Goal: Information Seeking & Learning: Learn about a topic

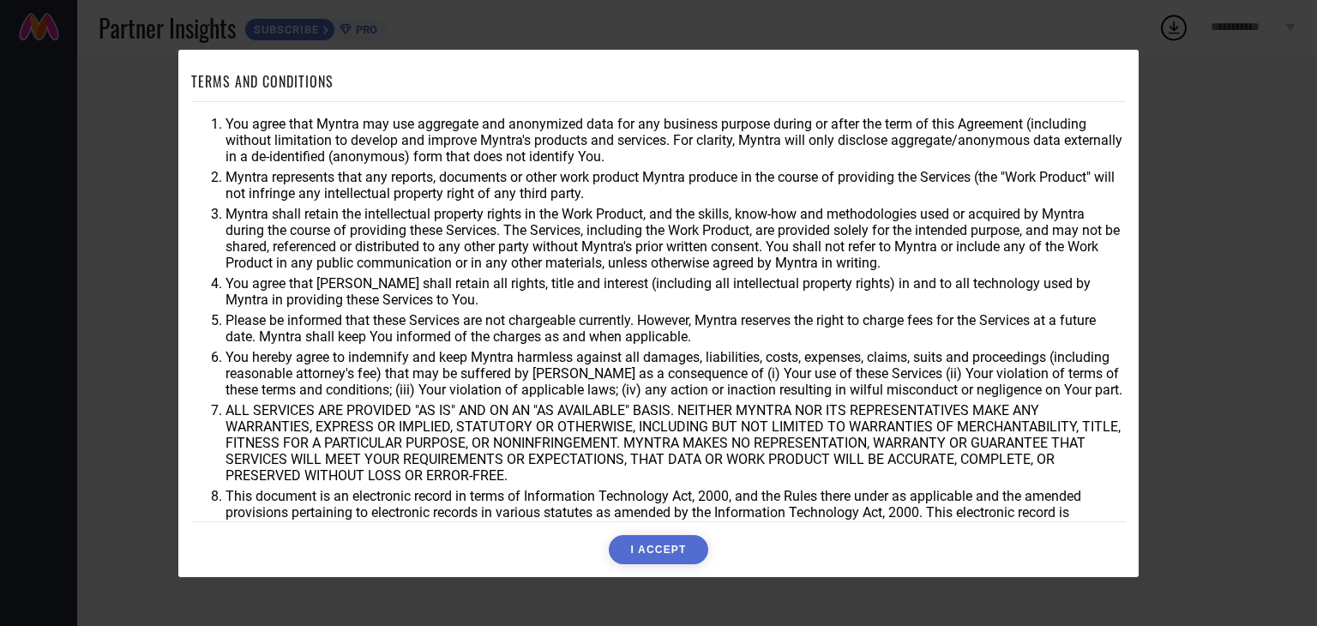
scroll to position [49, 0]
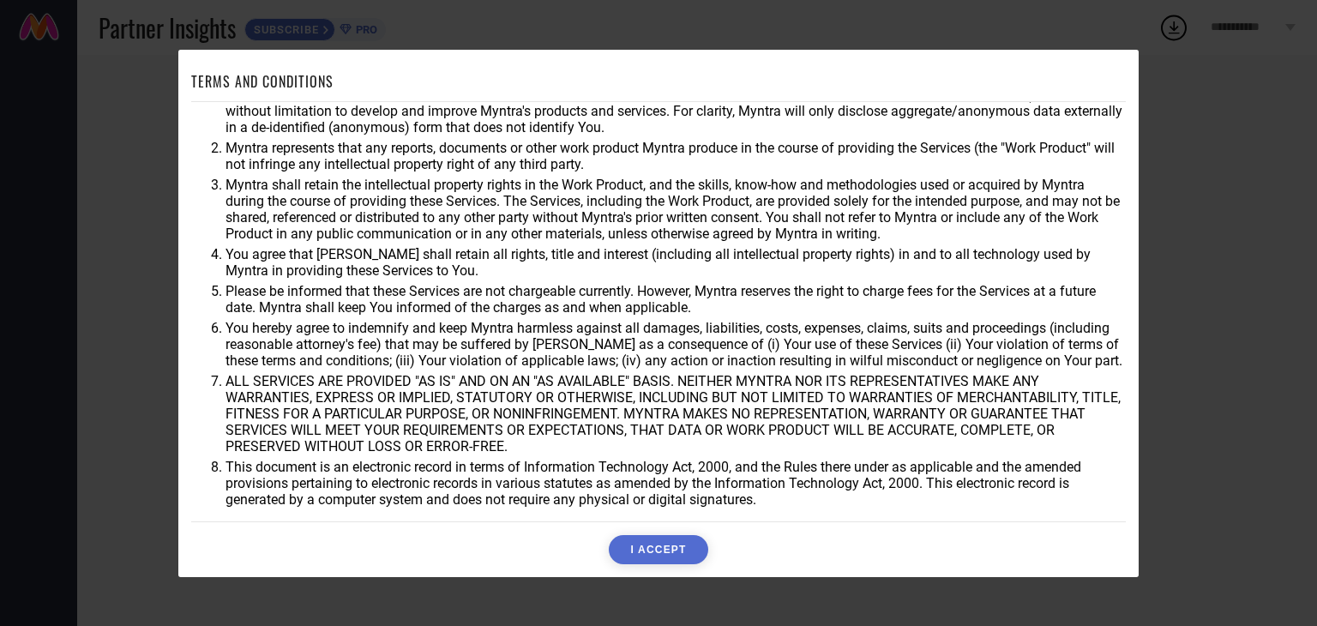
click at [1180, 189] on div "TERMS AND CONDITIONS You agree that Myntra may use aggregate and anonymized dat…" at bounding box center [658, 313] width 1317 height 626
click at [105, 219] on div "TERMS AND CONDITIONS You agree that Myntra may use aggregate and anonymized dat…" at bounding box center [658, 313] width 1317 height 626
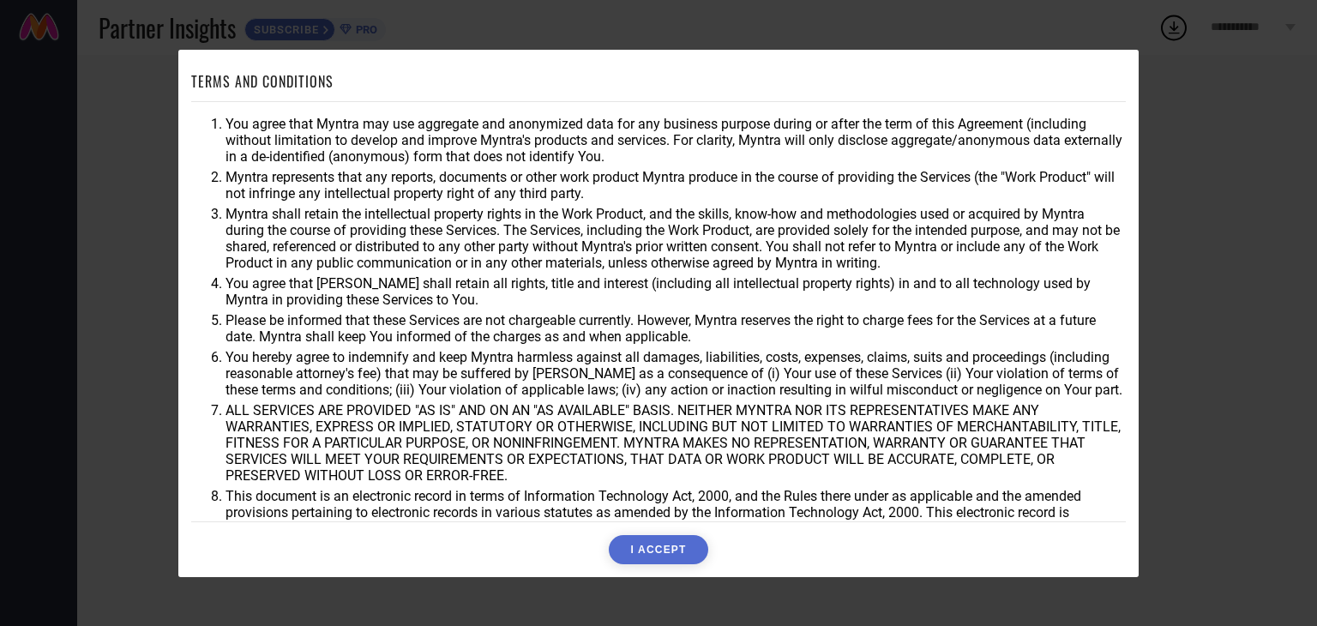
click at [654, 545] on button "I ACCEPT" at bounding box center [658, 549] width 99 height 29
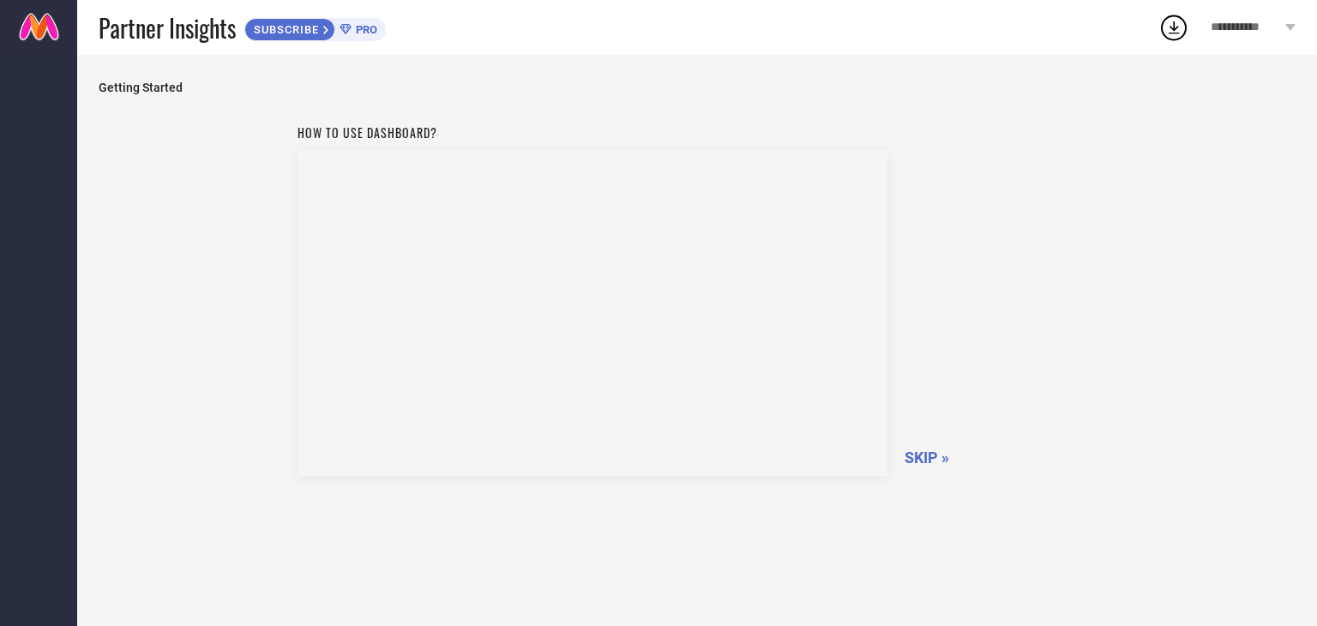
click at [1298, 27] on div "**********" at bounding box center [1253, 27] width 128 height 55
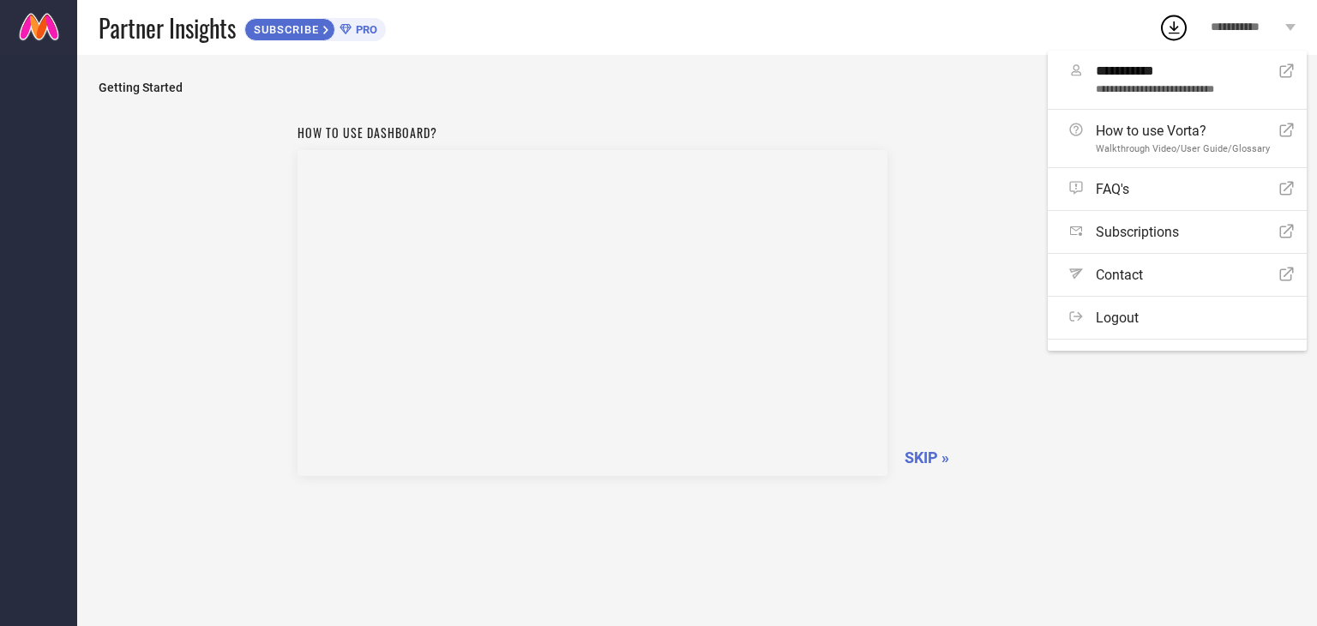
click at [820, 148] on div "How to use dashboard?" at bounding box center [592, 298] width 590 height 364
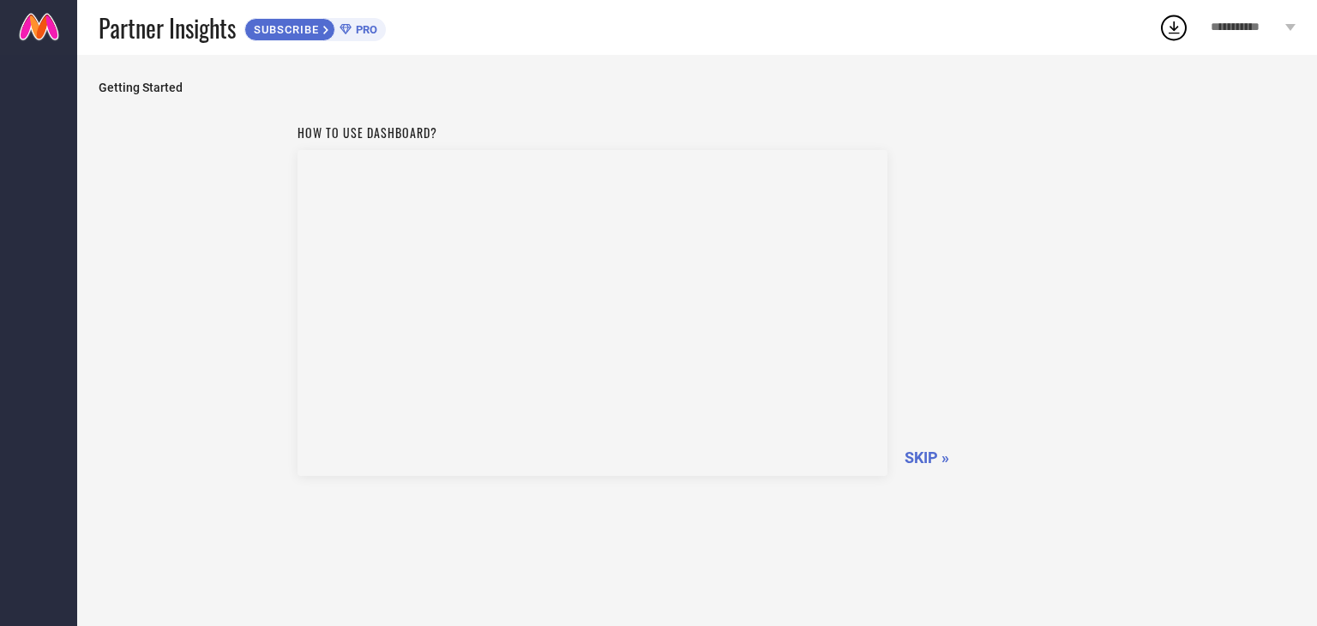
click at [917, 454] on span "SKIP »" at bounding box center [926, 457] width 45 height 18
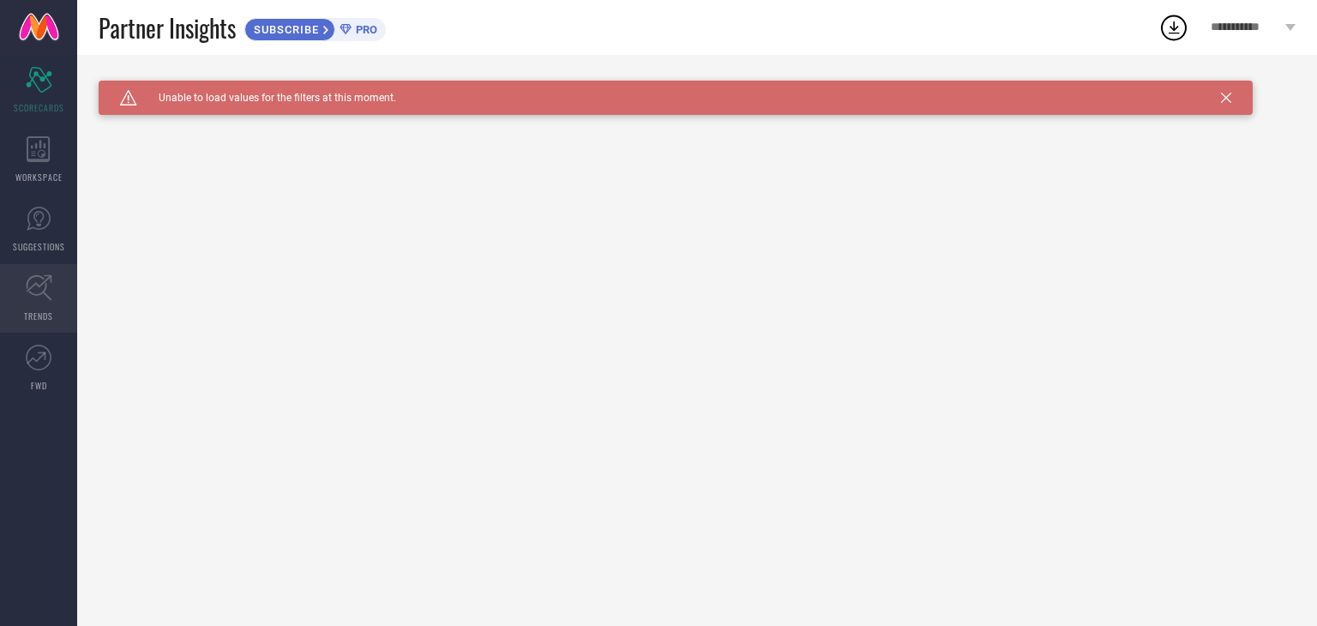
click at [48, 285] on icon at bounding box center [39, 287] width 27 height 27
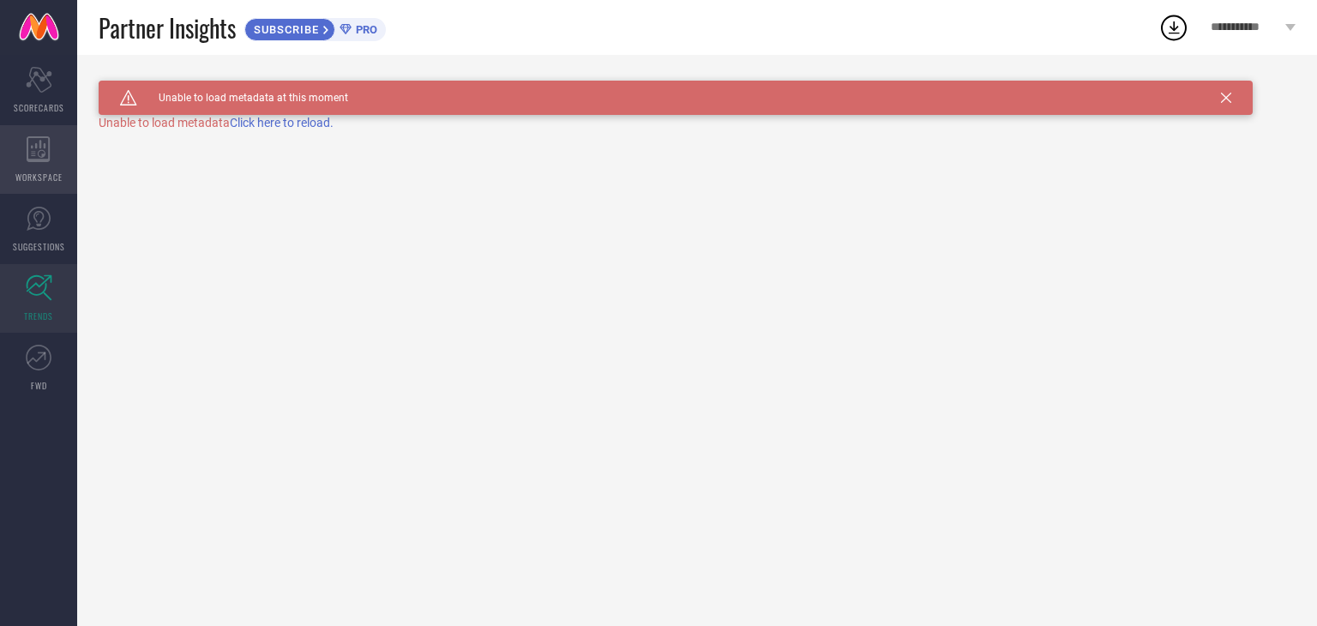
click at [36, 148] on icon at bounding box center [39, 149] width 24 height 26
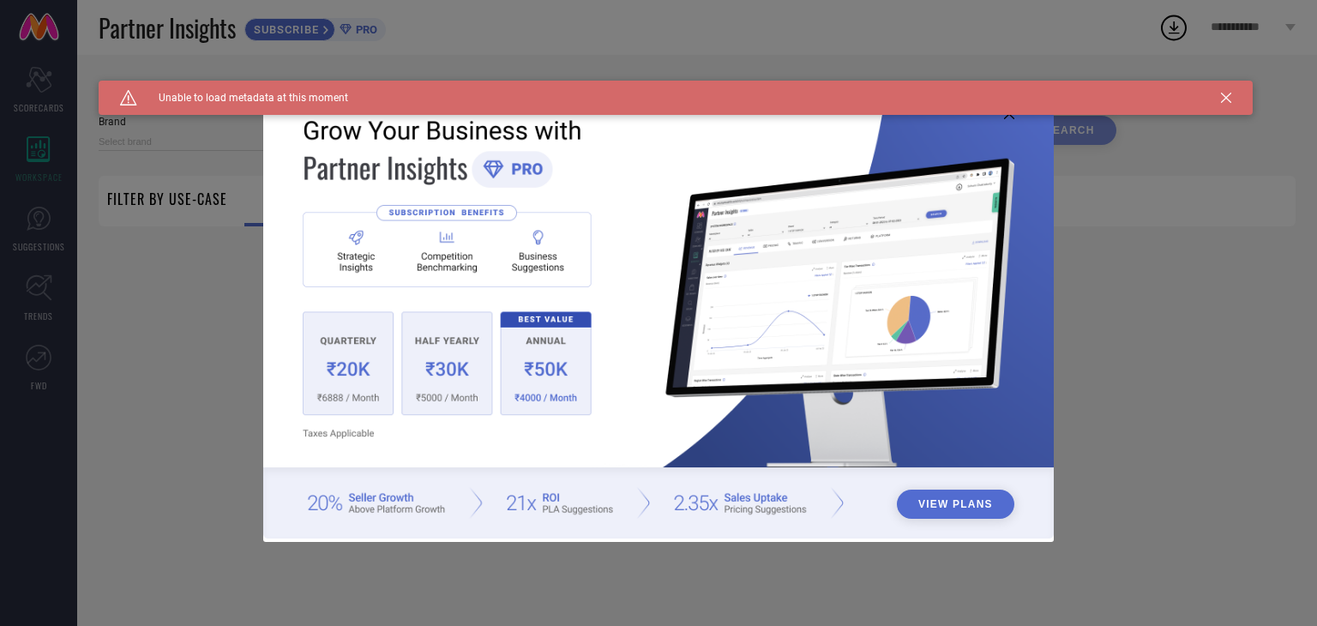
type input "1 STOP FASHION"
type input "All"
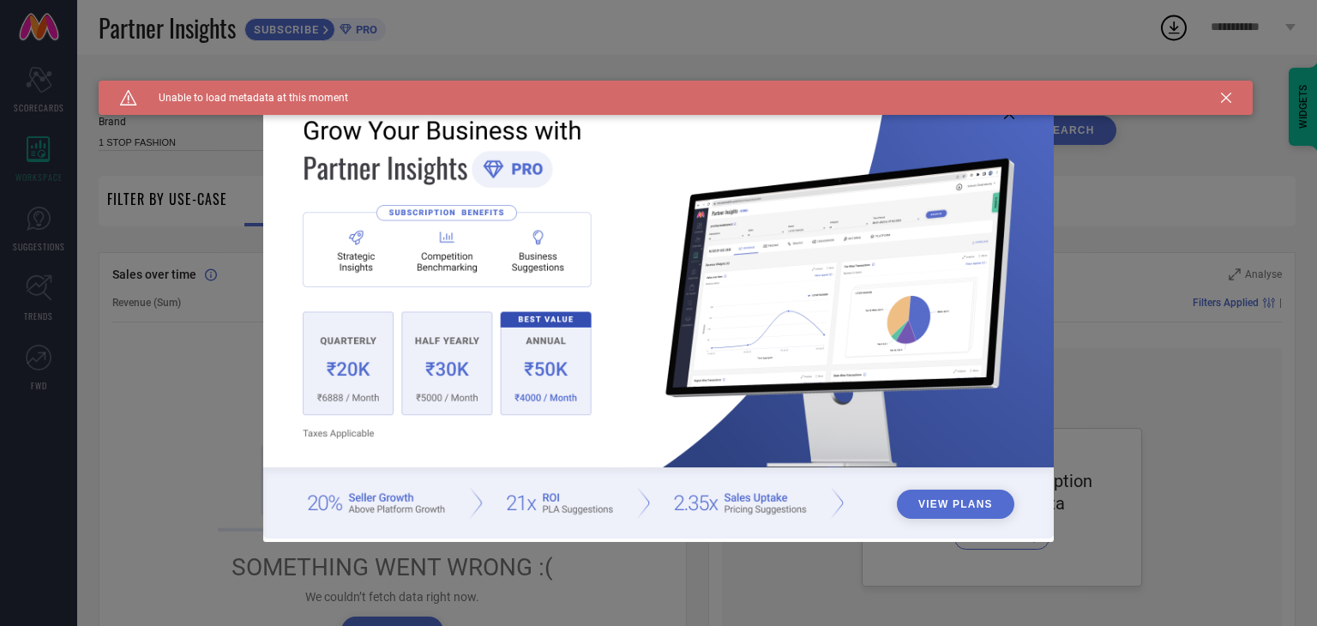
click at [1224, 97] on icon at bounding box center [1226, 98] width 10 height 10
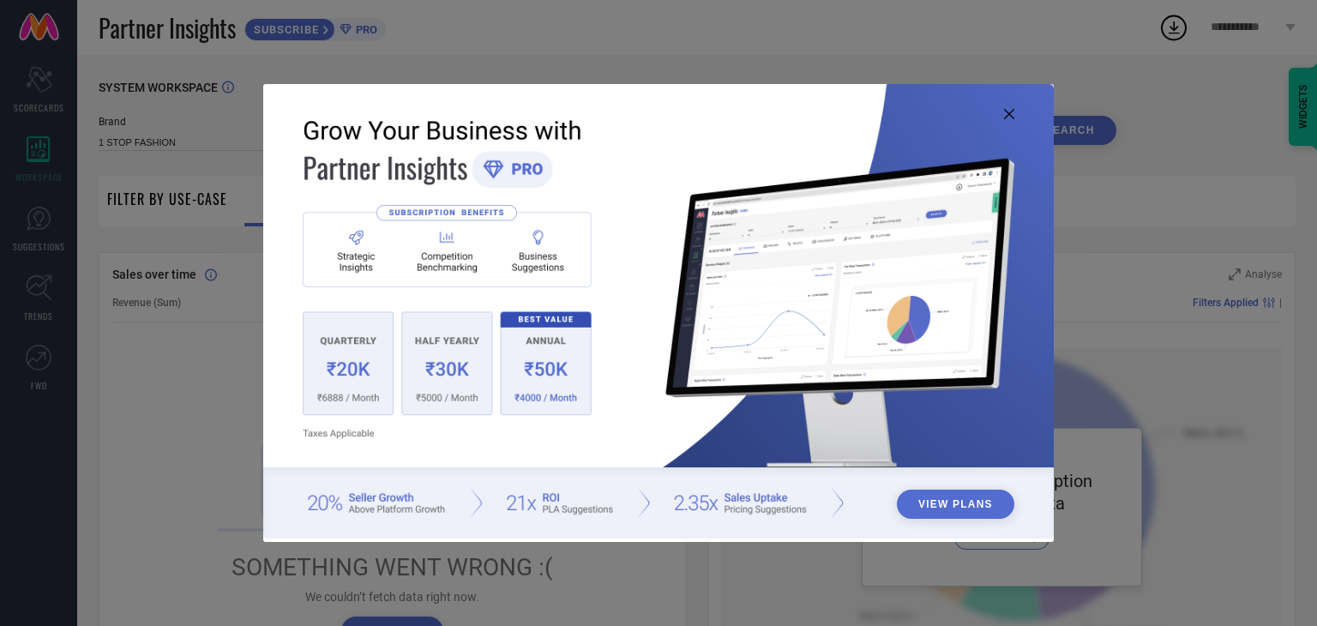
click at [1005, 110] on icon at bounding box center [1009, 114] width 10 height 10
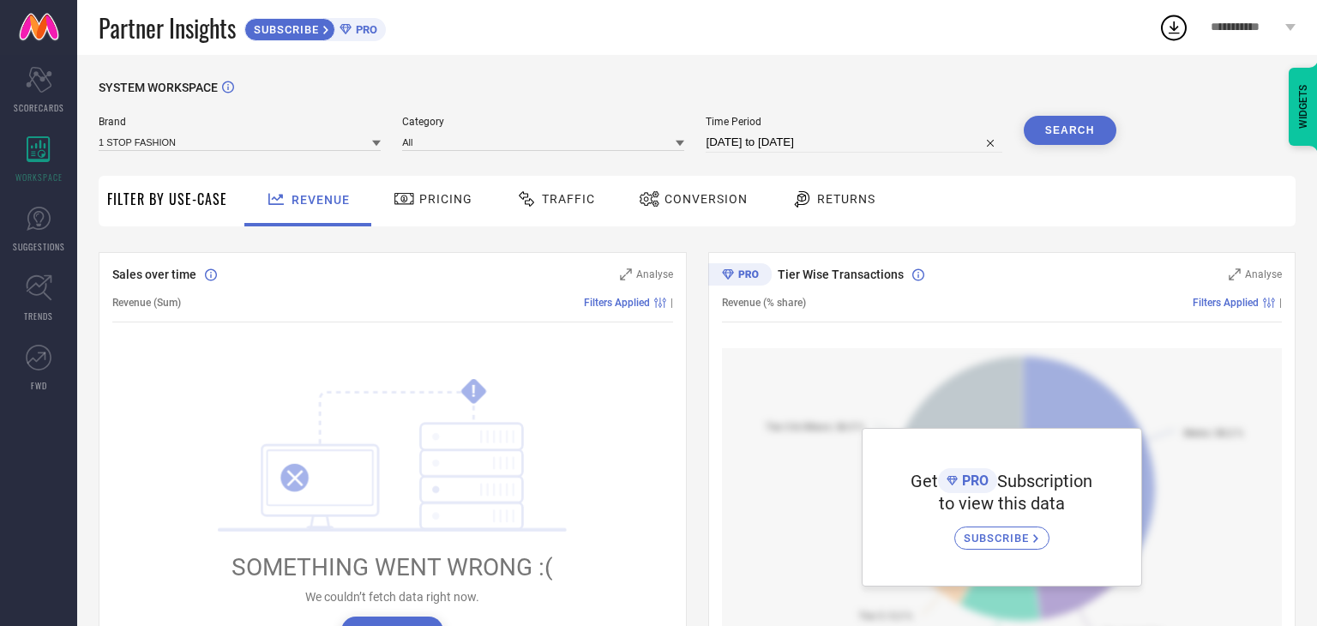
click at [406, 181] on div "Pricing" at bounding box center [433, 201] width 122 height 51
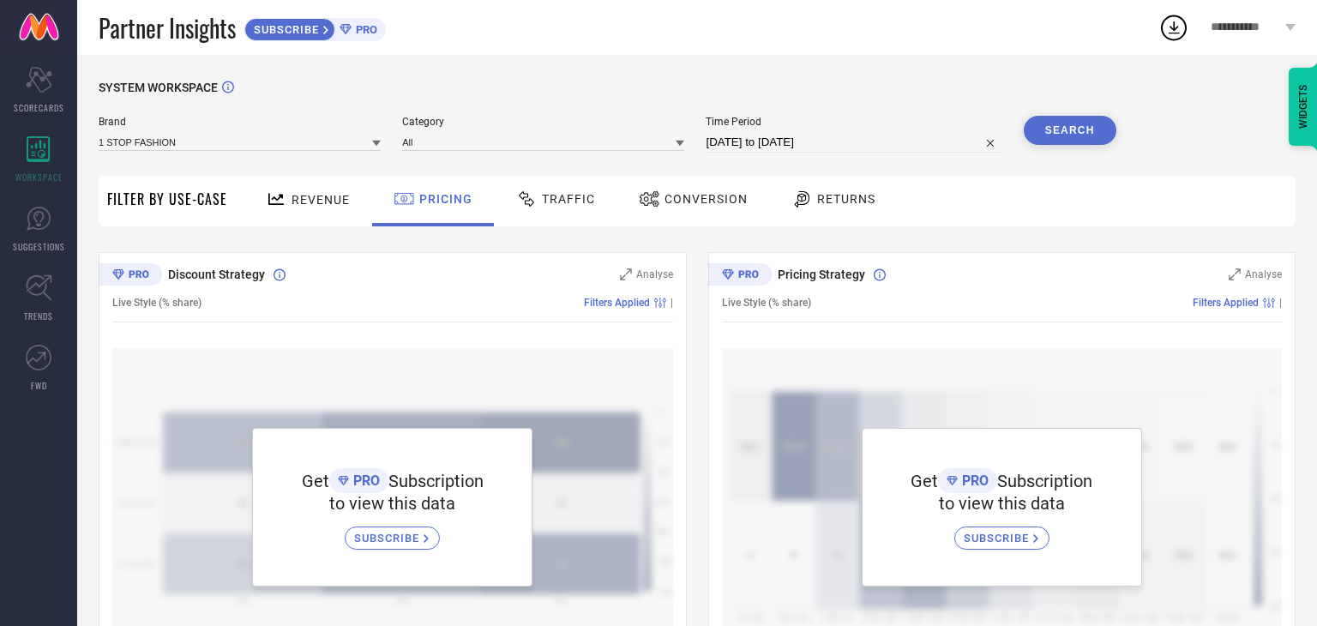
click at [566, 190] on div "Traffic" at bounding box center [555, 198] width 87 height 29
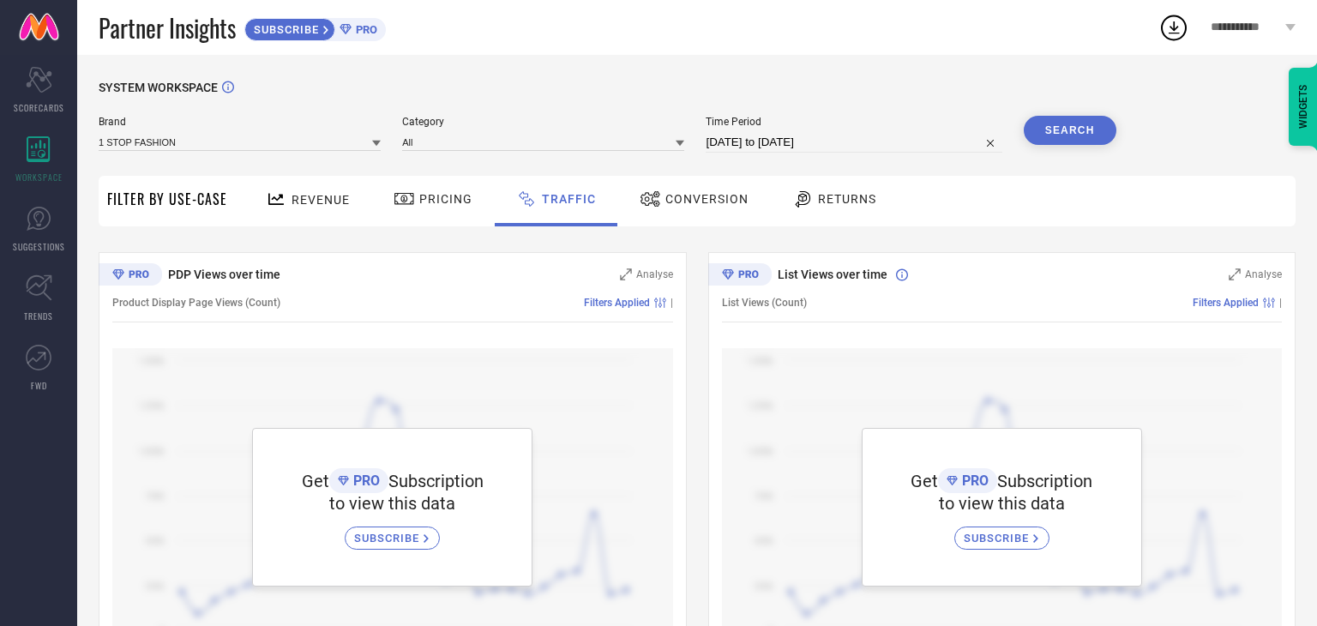
click at [731, 206] on span "Conversion" at bounding box center [706, 199] width 83 height 14
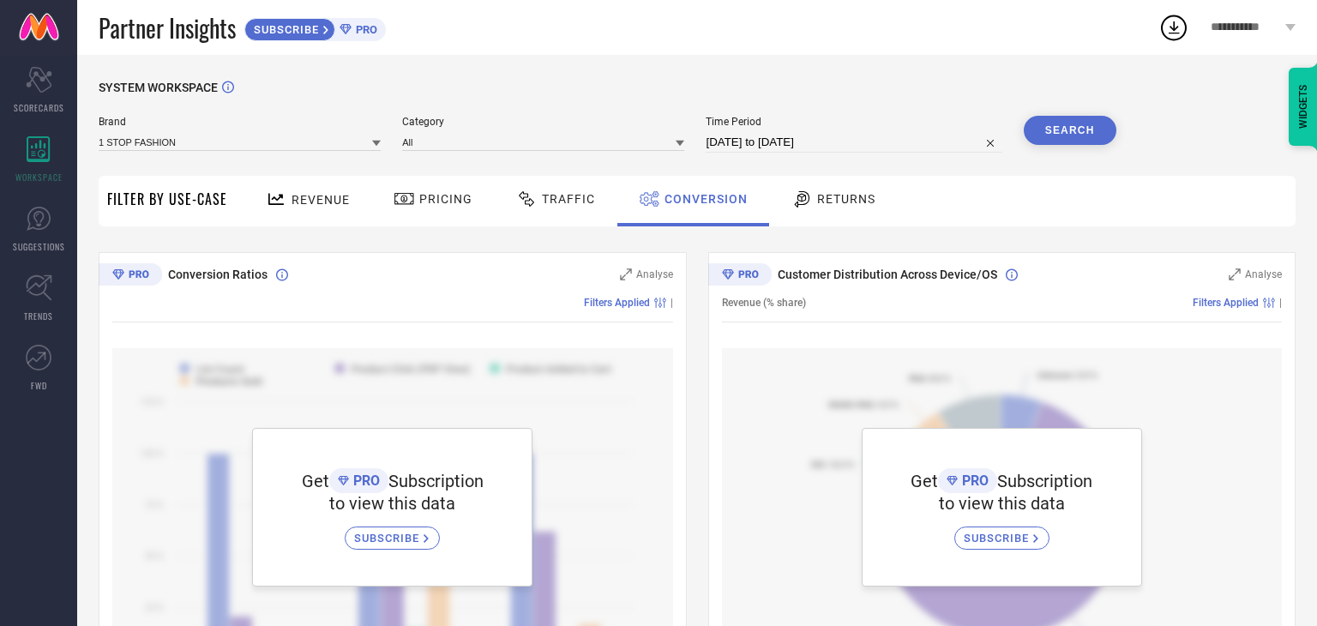
click at [822, 205] on span "Returns" at bounding box center [846, 199] width 58 height 14
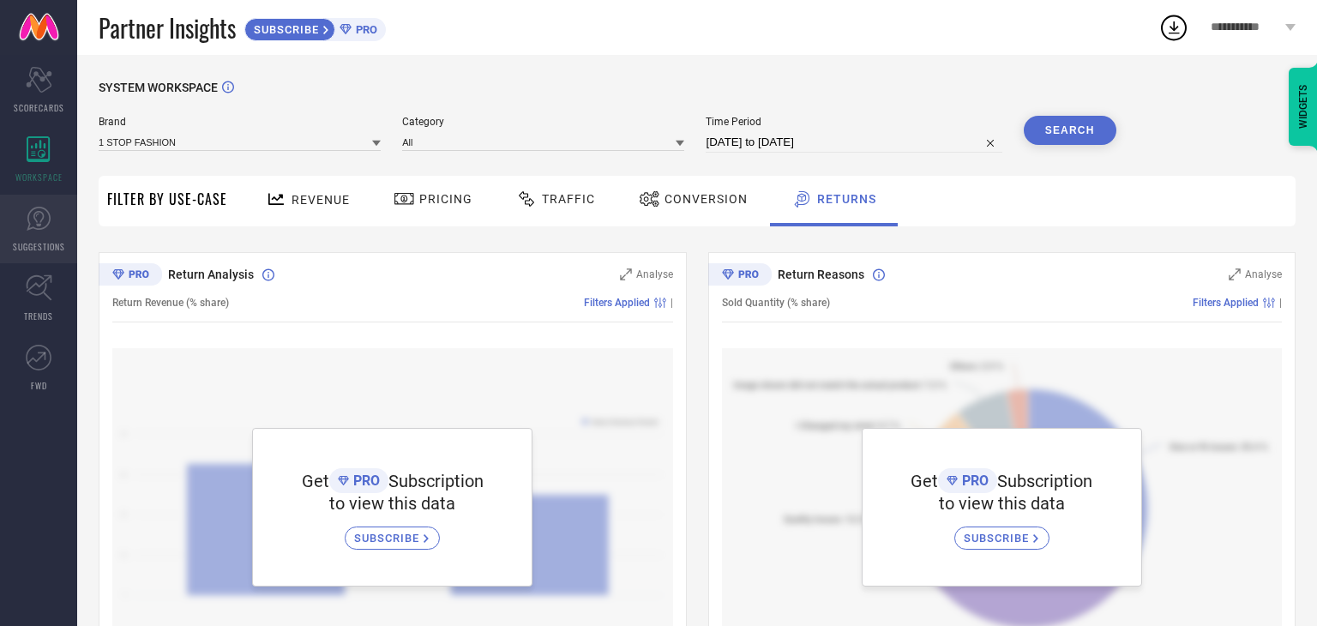
click at [34, 230] on icon at bounding box center [39, 219] width 26 height 26
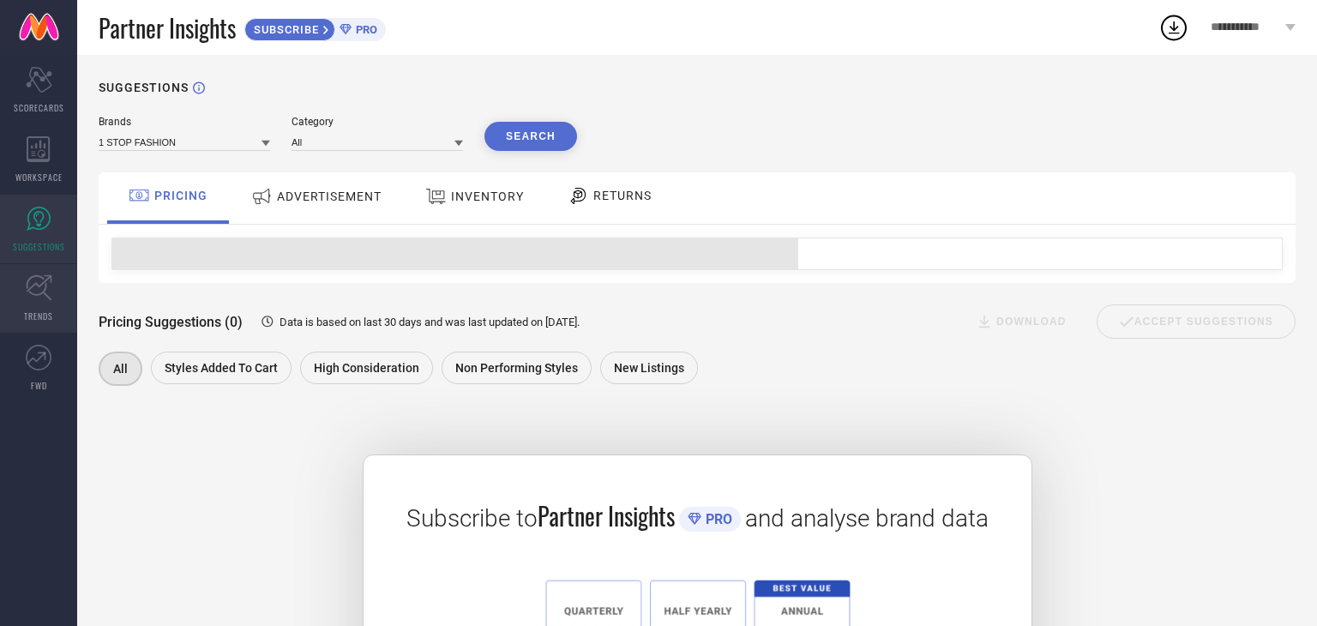
click at [40, 292] on icon at bounding box center [39, 287] width 27 height 27
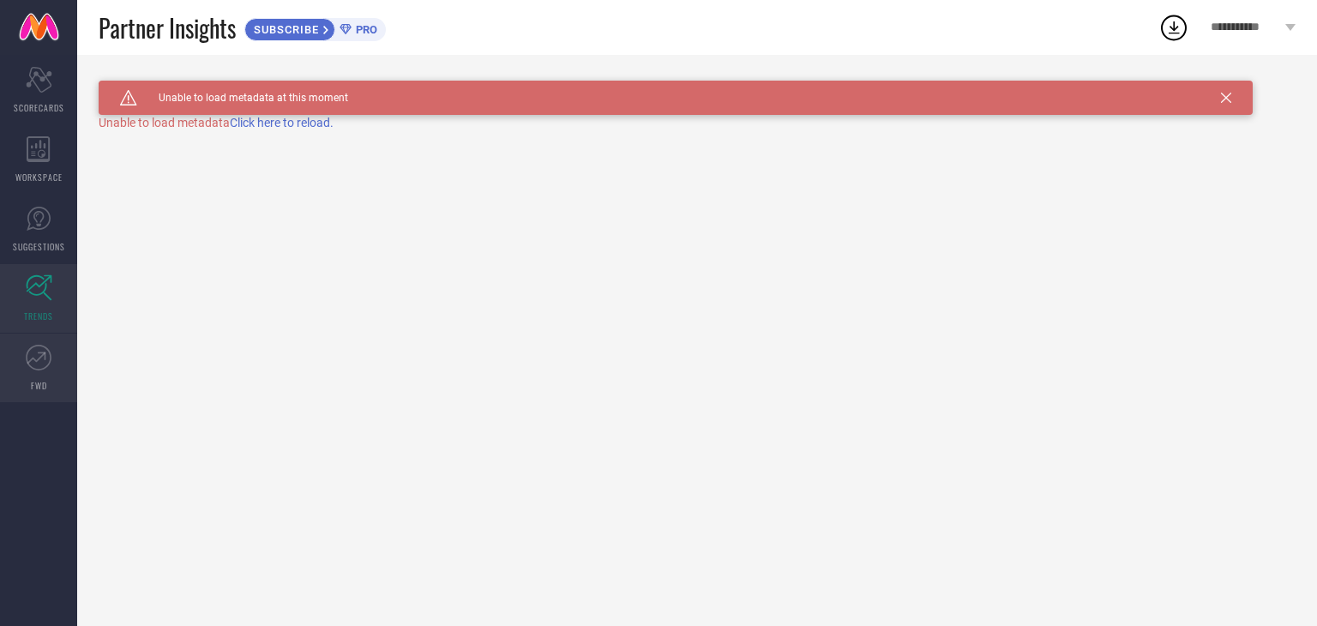
click at [43, 367] on icon at bounding box center [39, 358] width 26 height 26
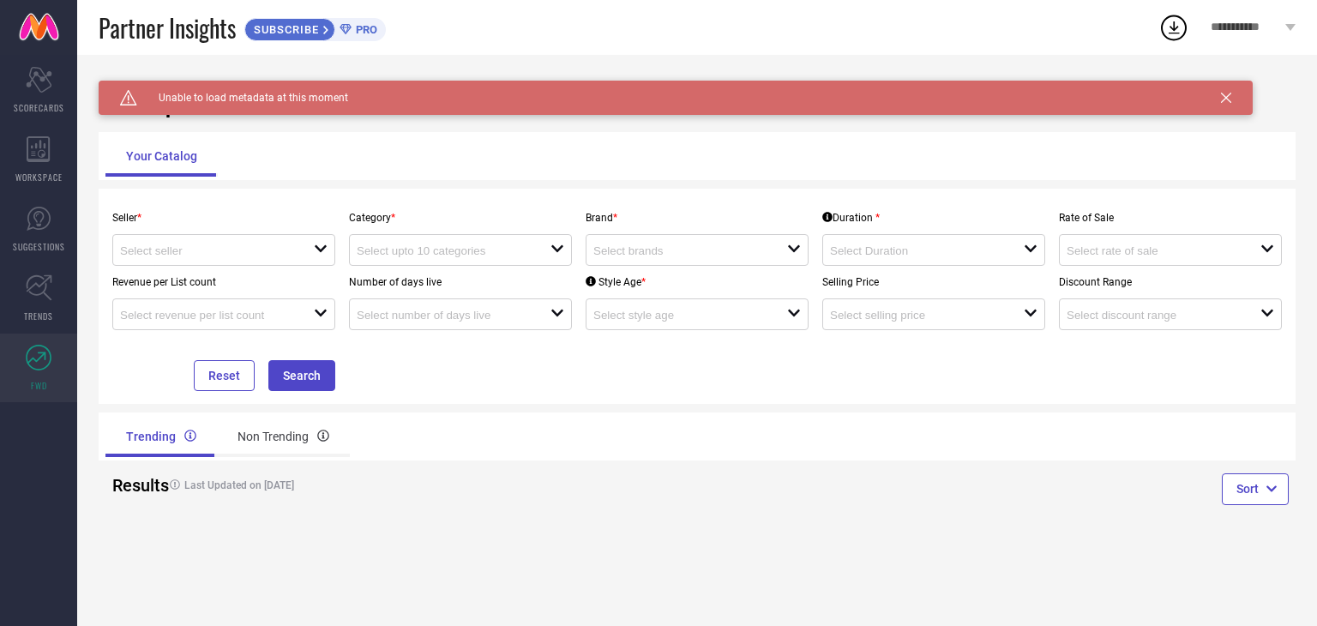
click at [352, 39] on div "SUBSCRIBE PRO" at bounding box center [314, 29] width 141 height 23
